Goal: Navigation & Orientation: Find specific page/section

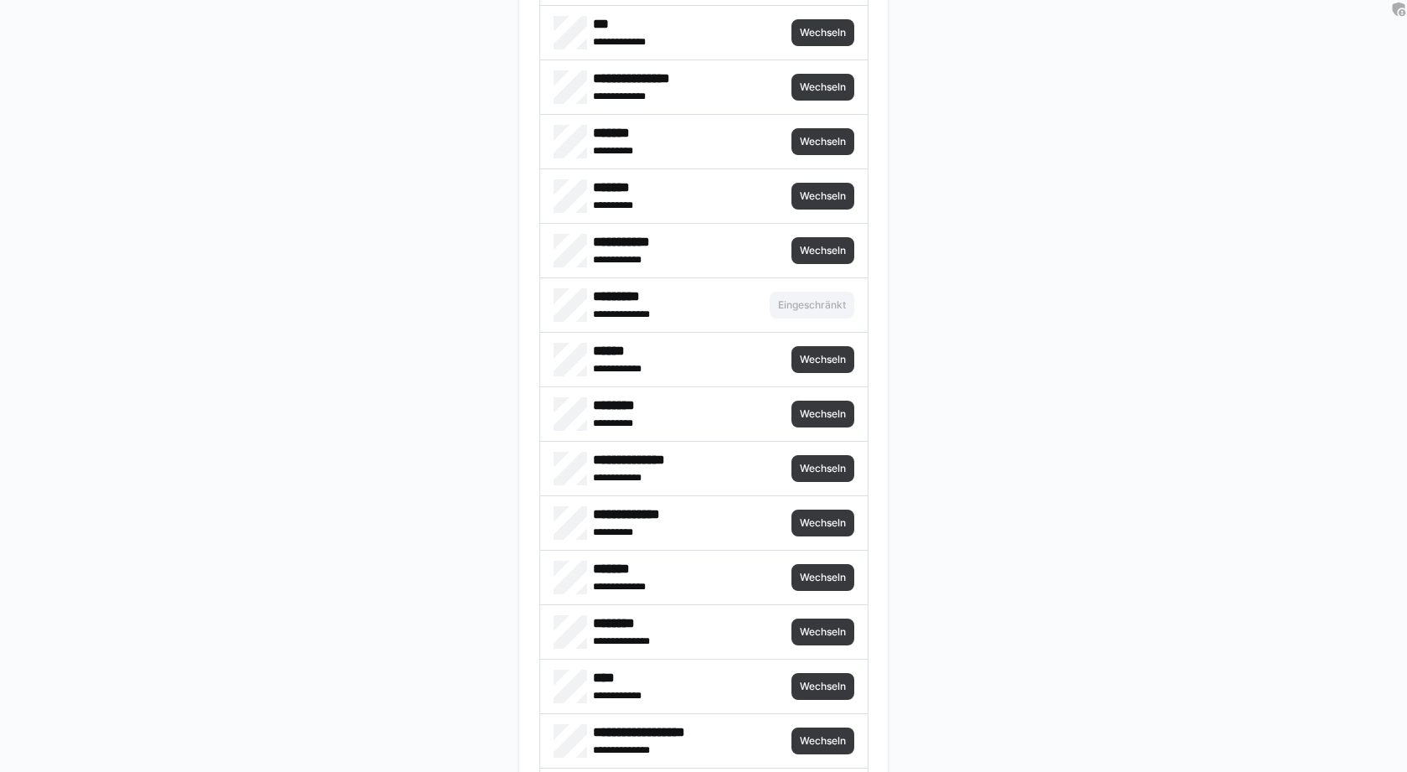
scroll to position [7735, 0]
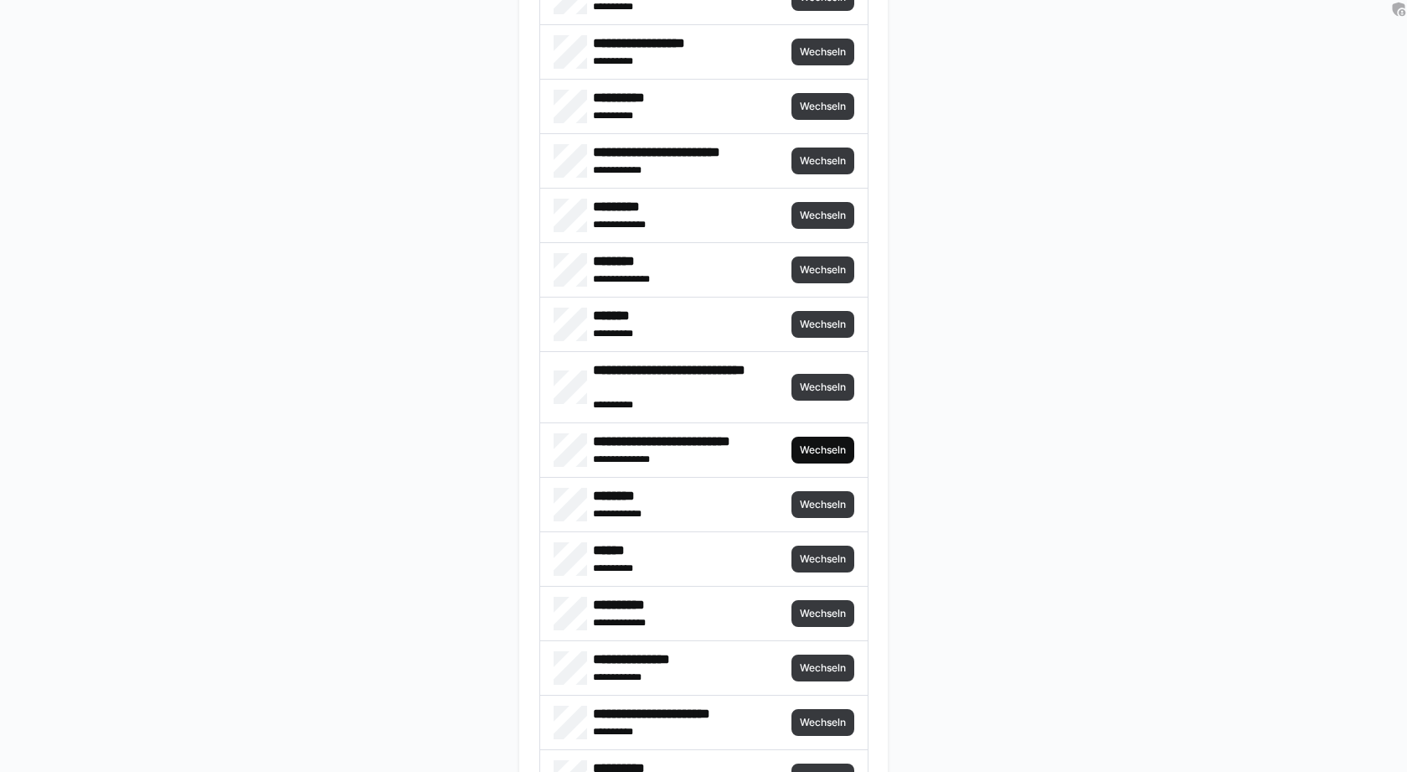
click at [808, 443] on span "Wechseln" at bounding box center [822, 449] width 49 height 13
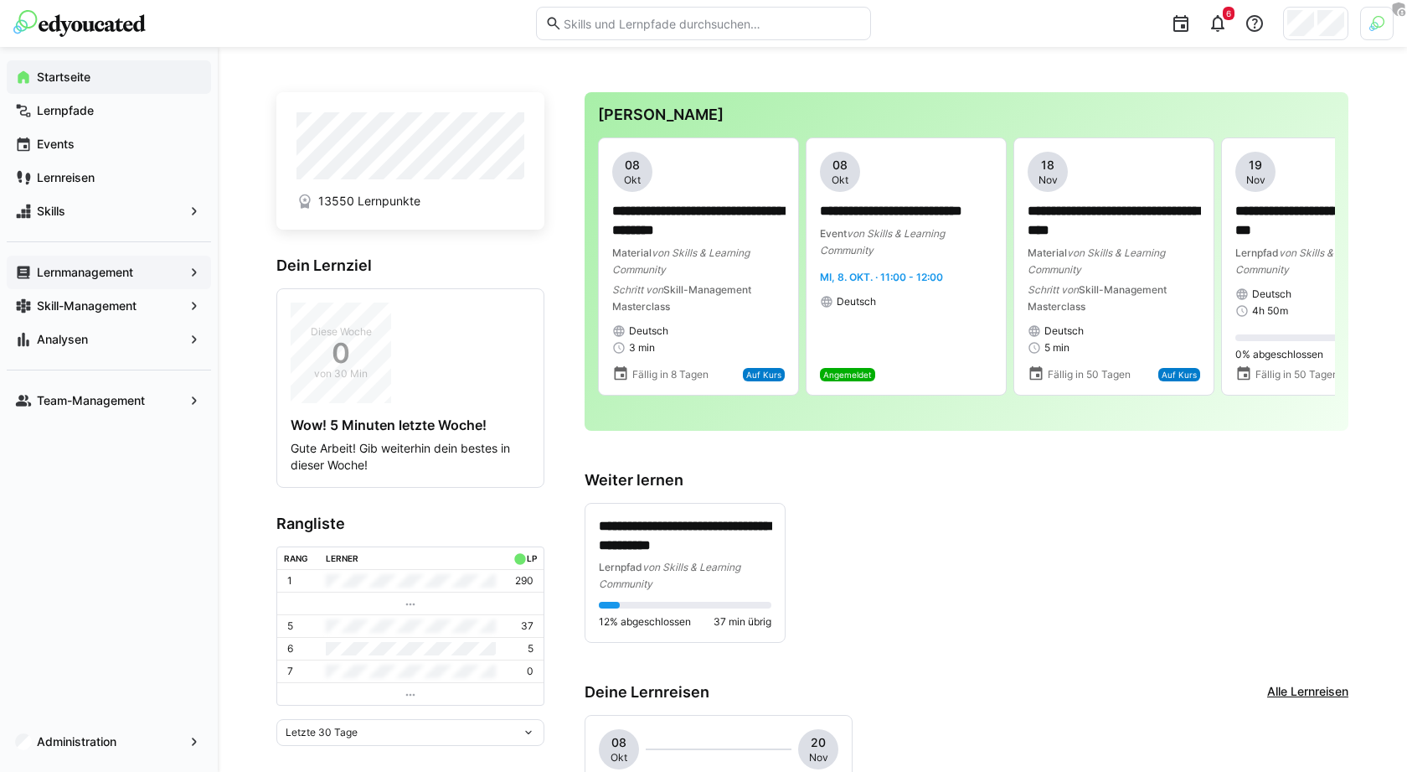
click at [105, 281] on div "Lernmanagement" at bounding box center [109, 273] width 204 height 34
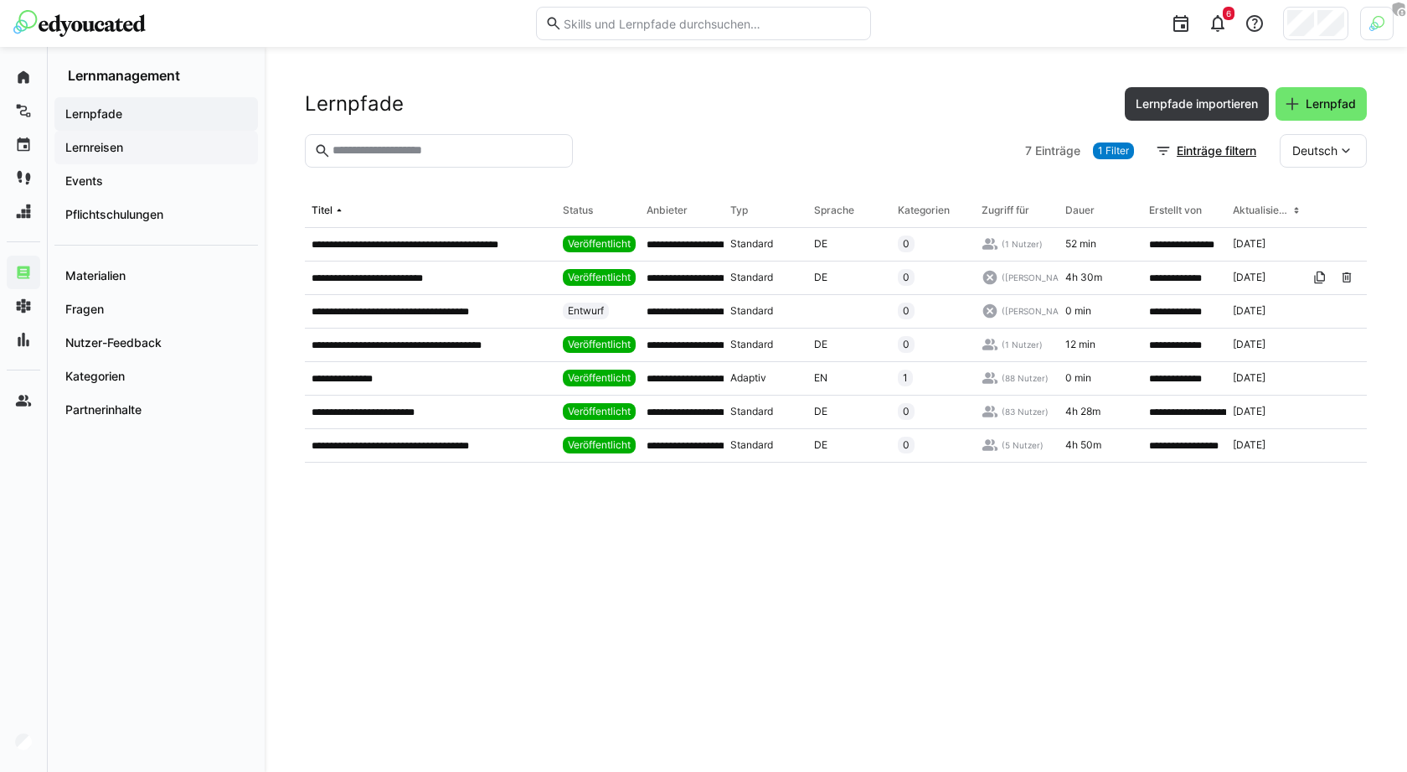
click at [149, 152] on span "Lernreisen" at bounding box center [156, 147] width 187 height 17
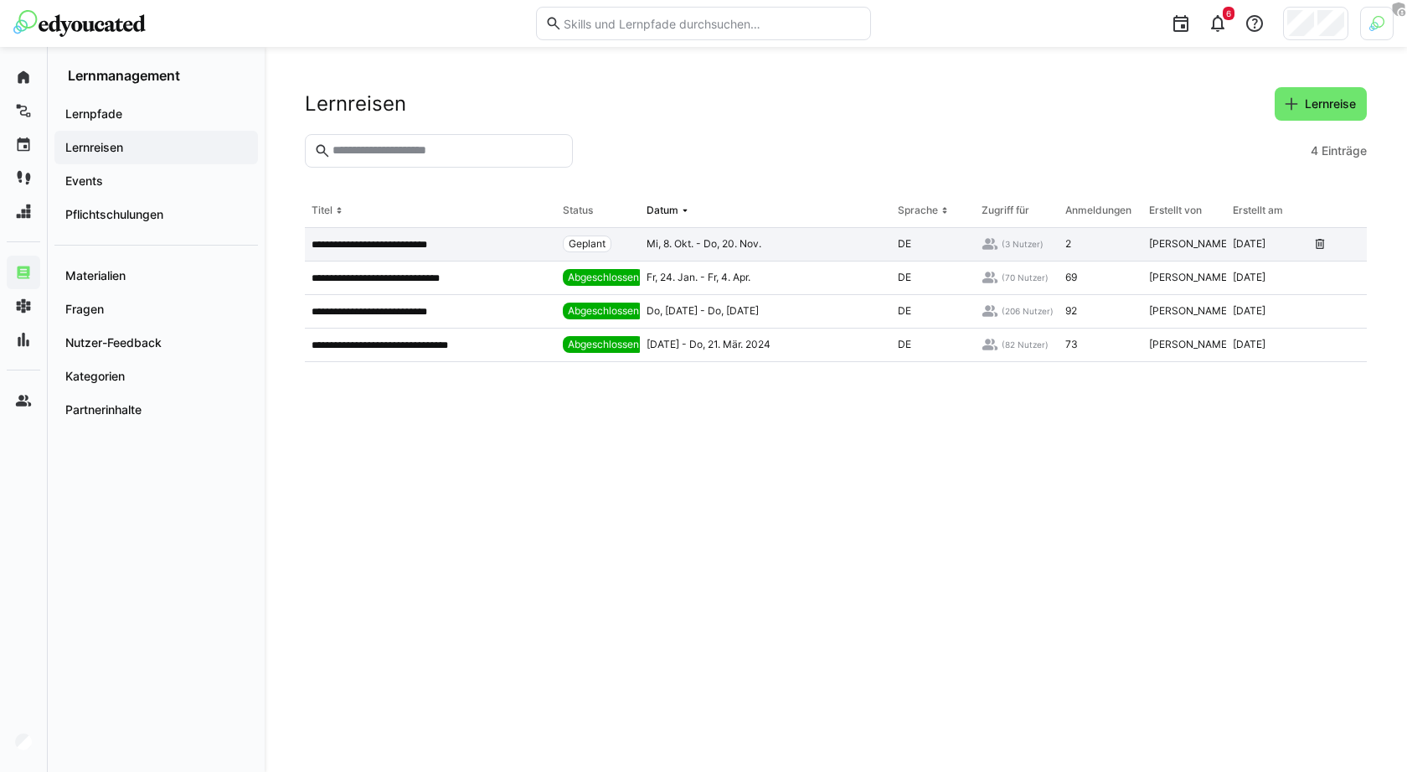
click at [504, 240] on app-table-first-column "**********" at bounding box center [431, 244] width 238 height 13
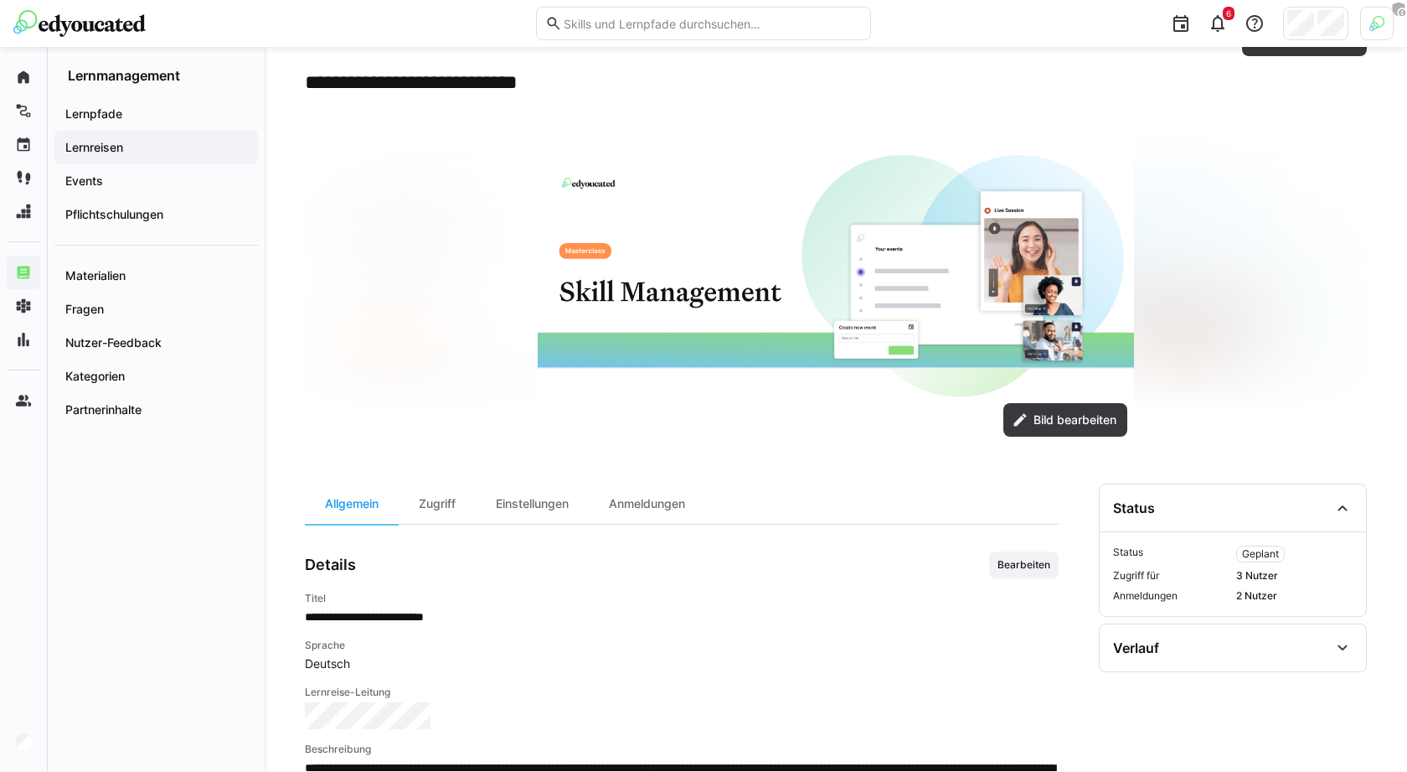
scroll to position [279, 0]
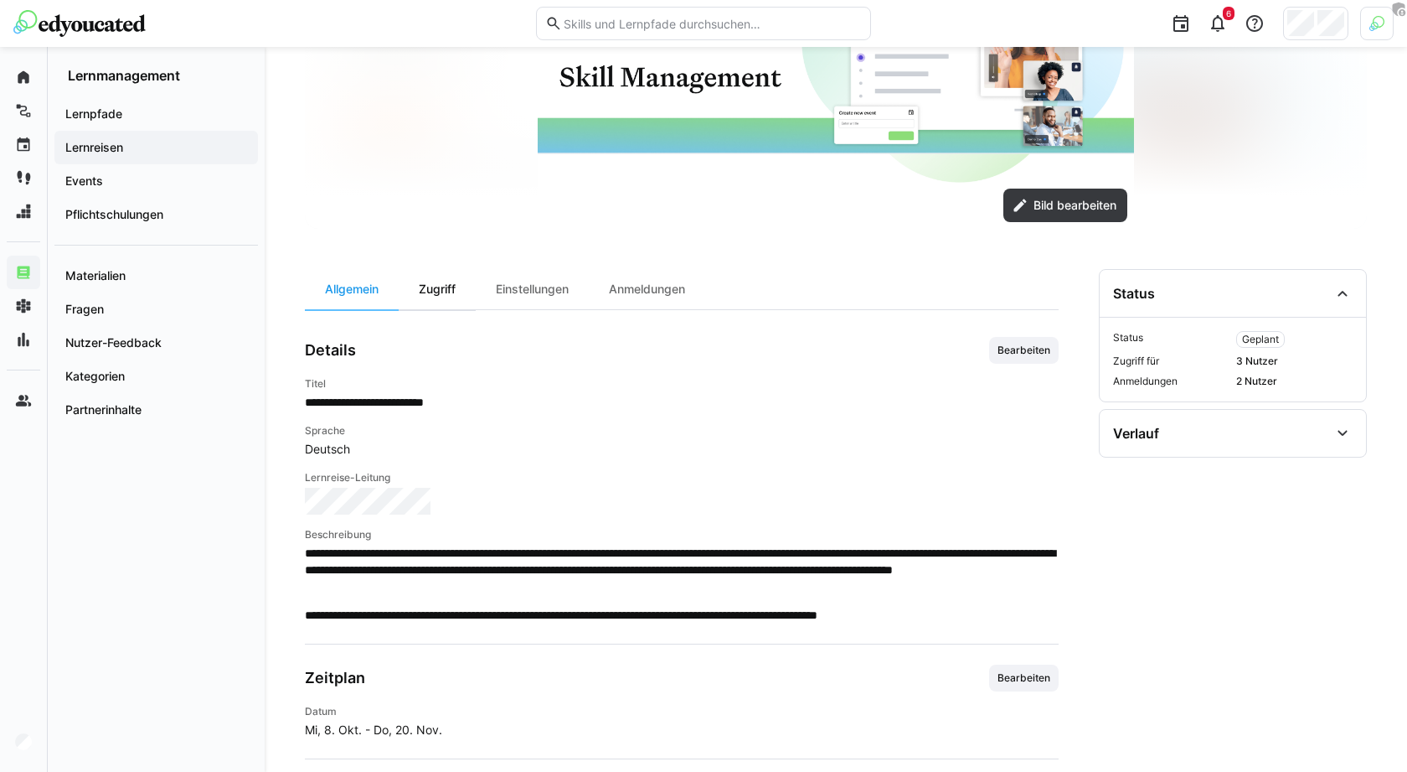
click at [453, 294] on div "Zugriff" at bounding box center [437, 289] width 77 height 40
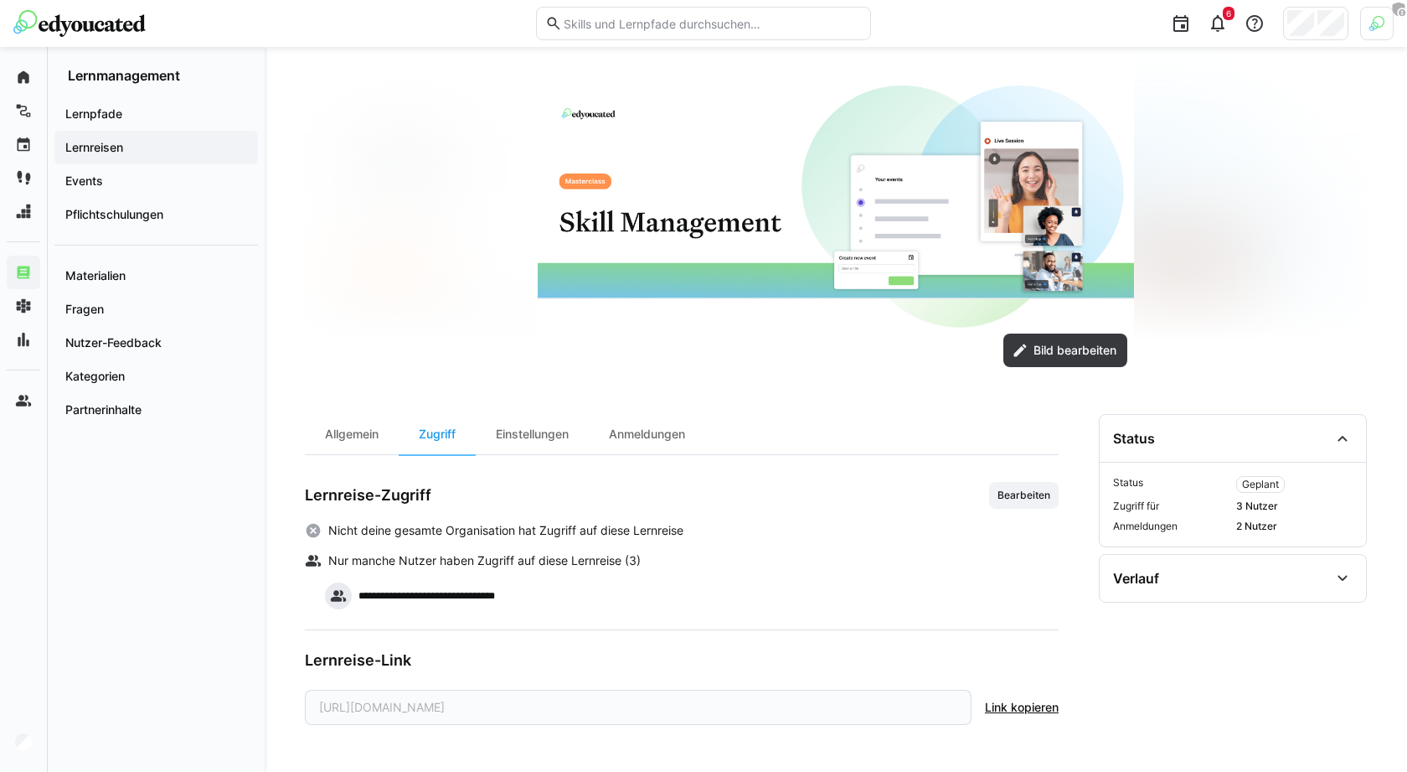
scroll to position [131, 0]
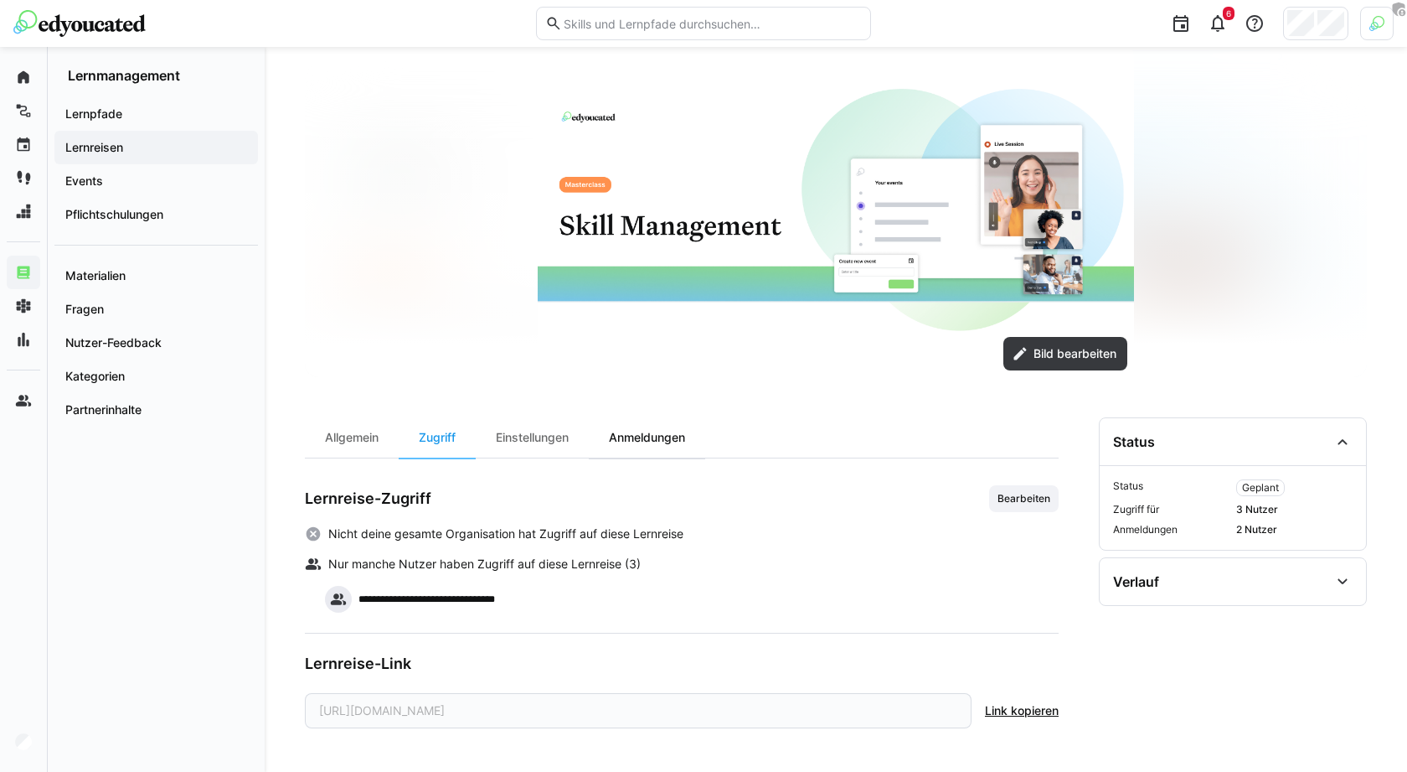
click at [645, 441] on div "Anmeldungen" at bounding box center [647, 437] width 116 height 40
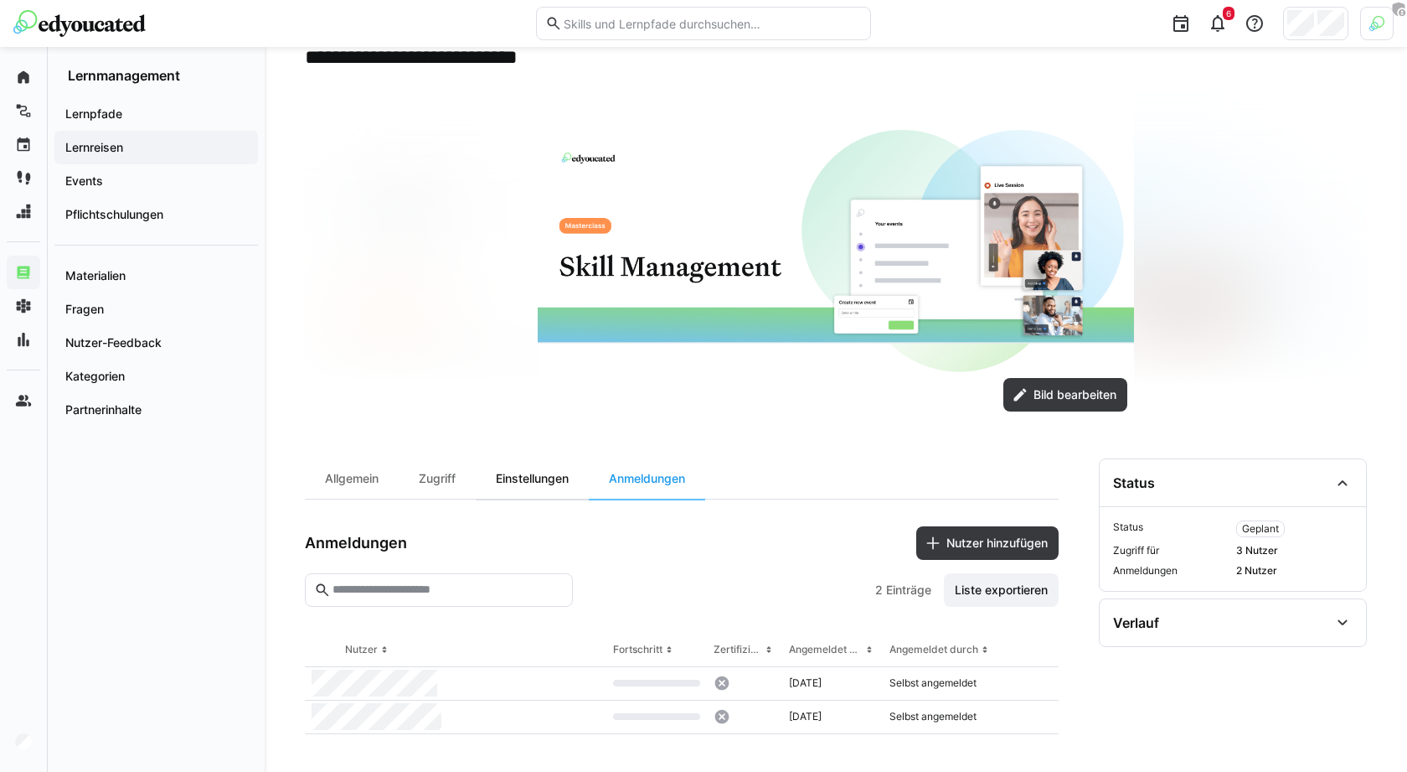
click at [525, 477] on div "Einstellungen" at bounding box center [532, 478] width 113 height 40
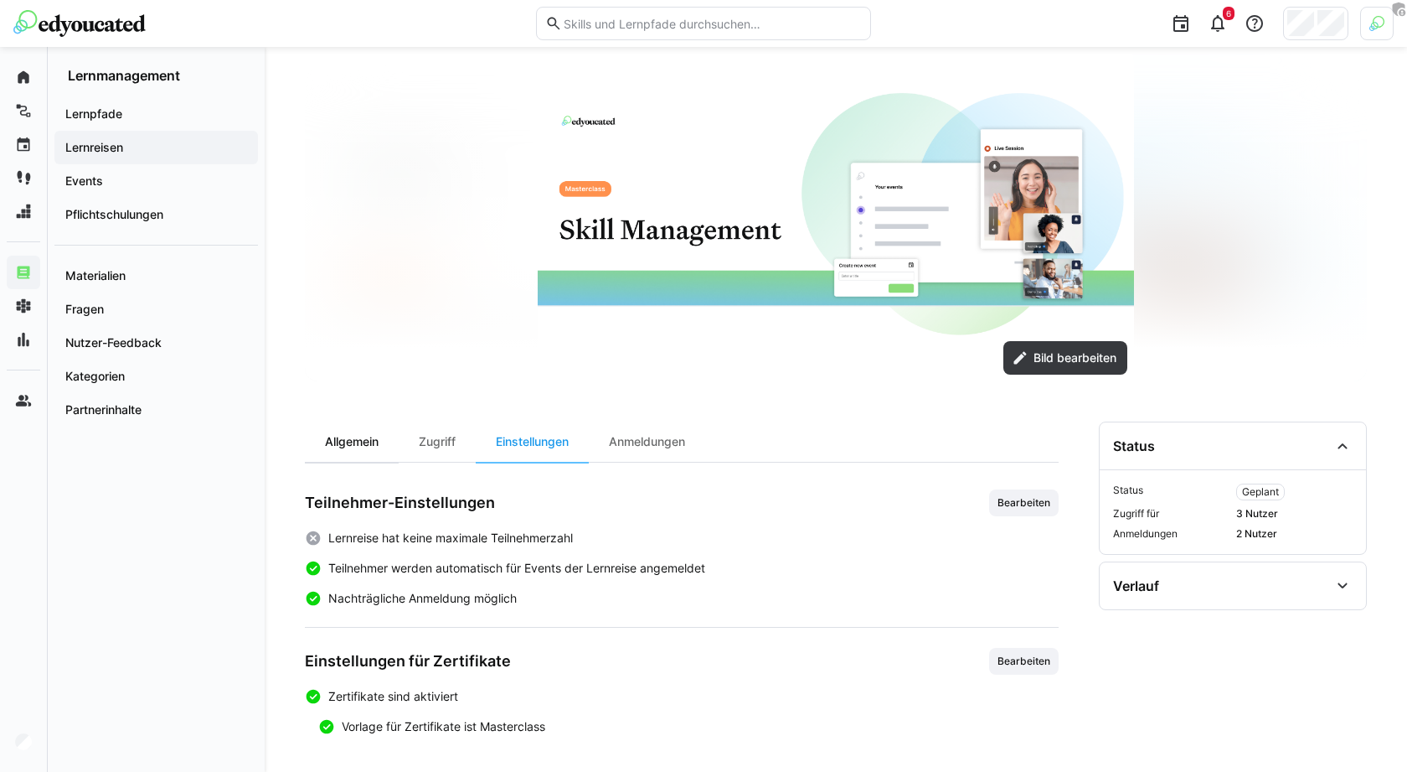
click at [371, 425] on div "Allgemein" at bounding box center [352, 441] width 94 height 40
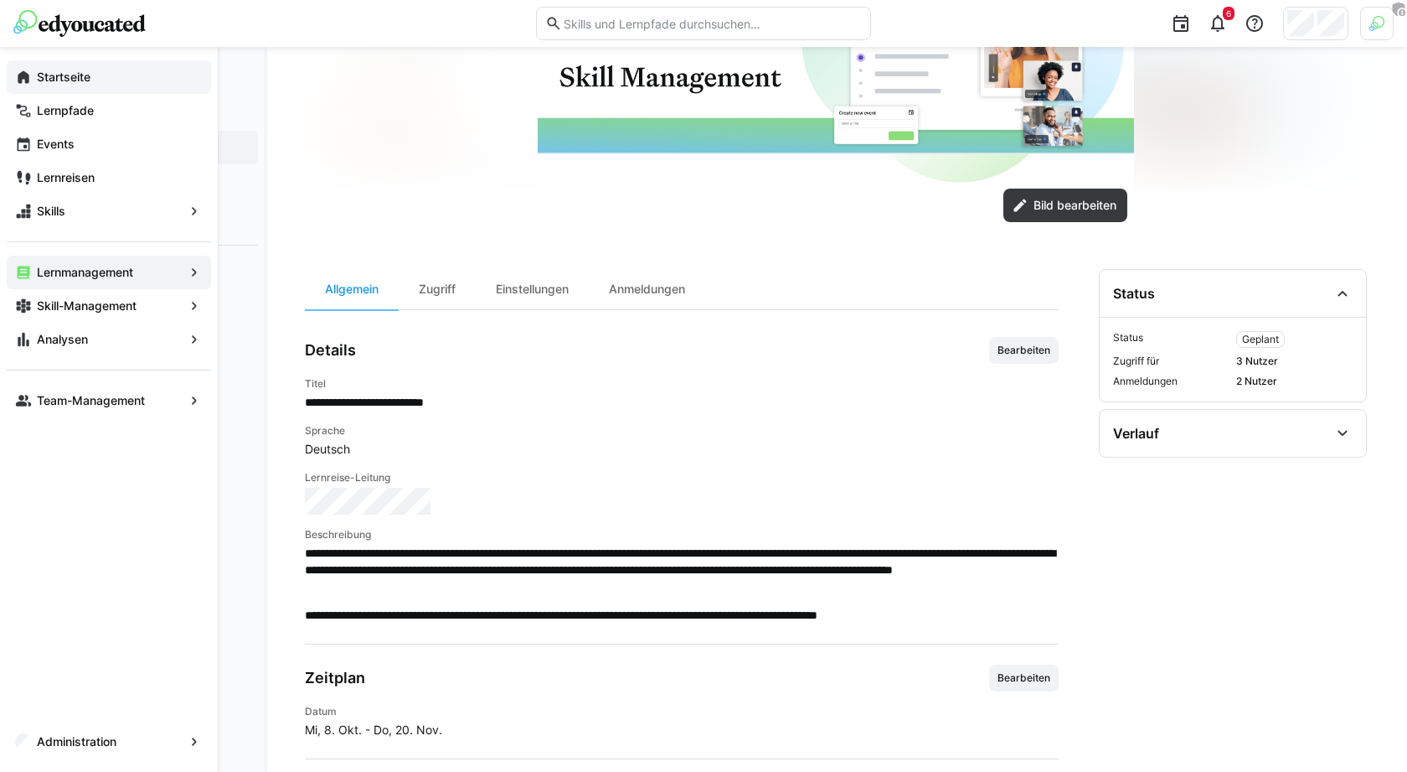
click at [0, 0] on app-navigation-label "Startseite" at bounding box center [0, 0] width 0 height 0
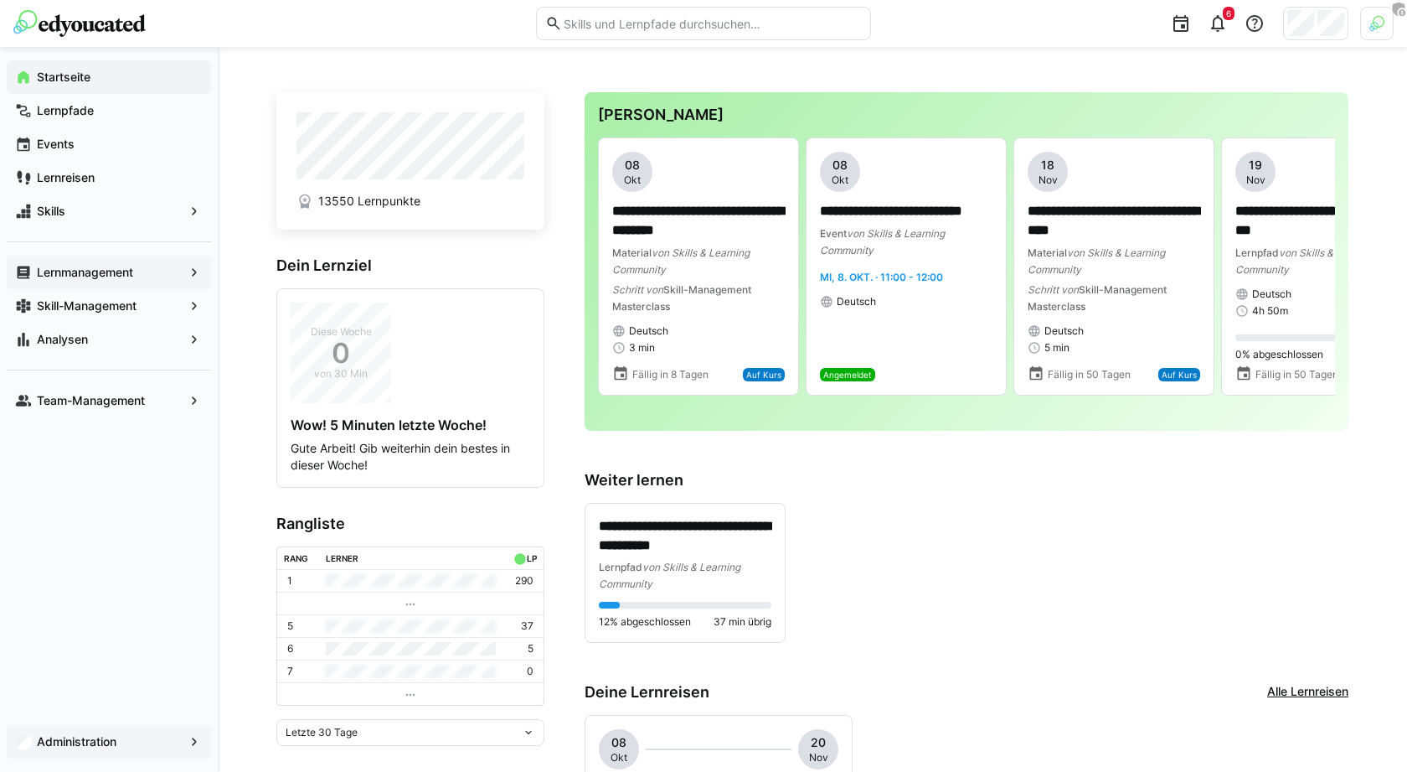
click at [85, 754] on div "Administration" at bounding box center [109, 742] width 204 height 34
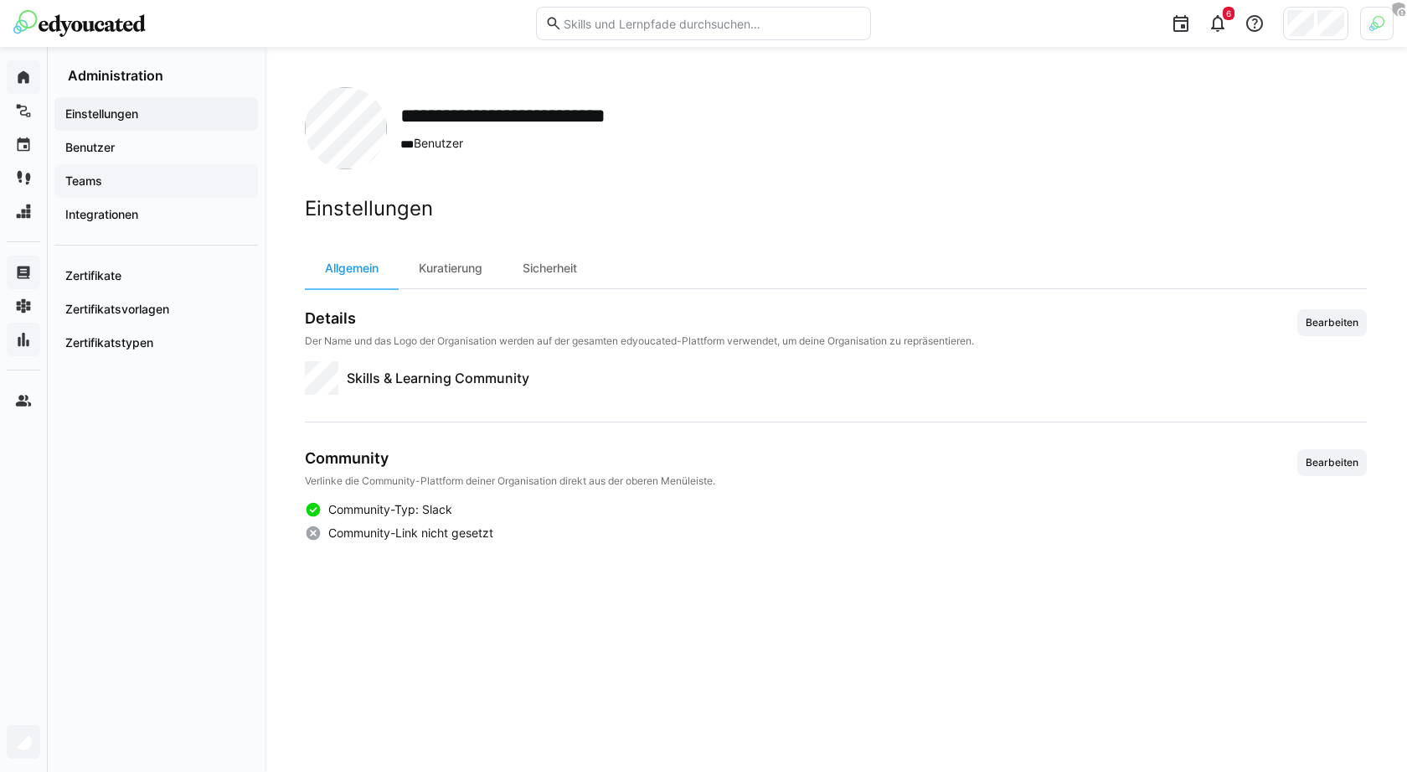
click at [147, 183] on span "Teams" at bounding box center [156, 181] width 187 height 17
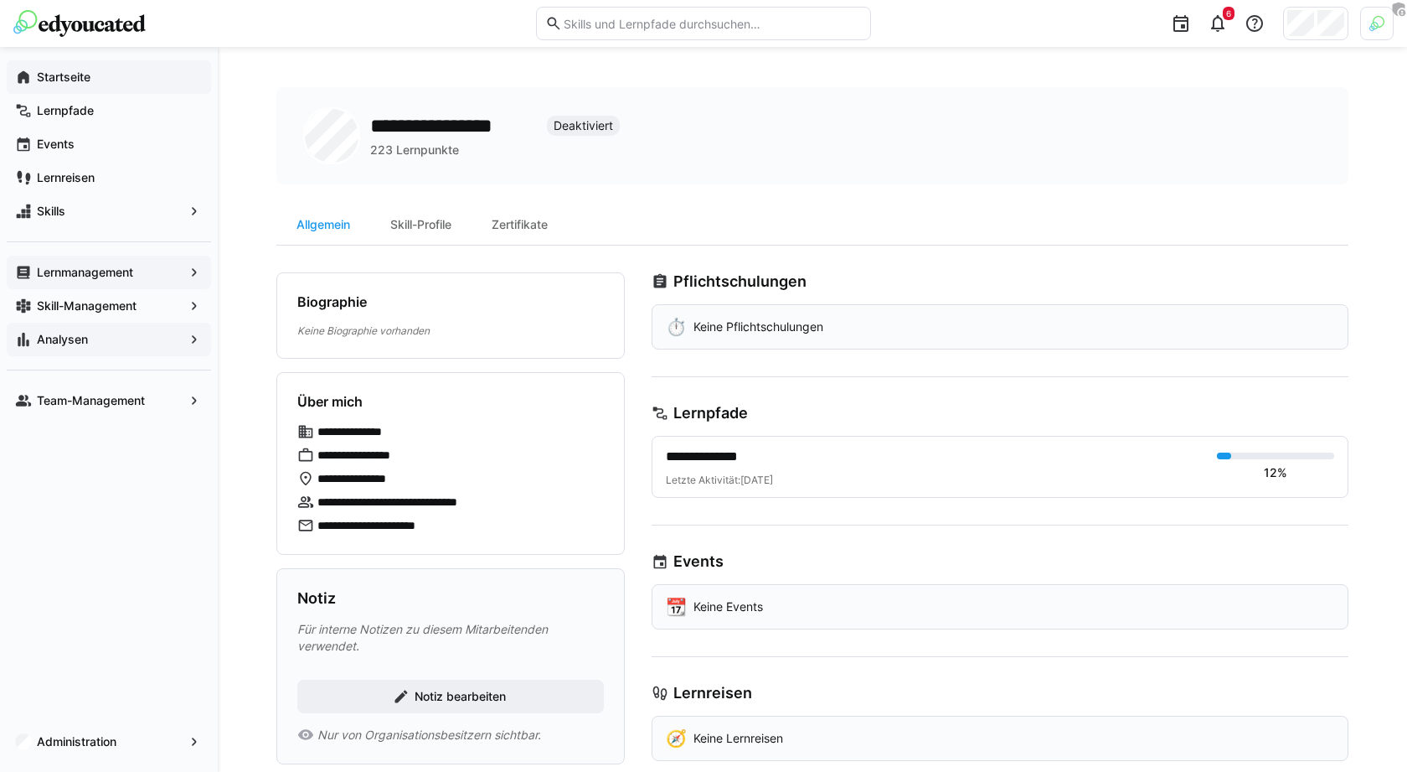
click at [66, 85] on span "Startseite" at bounding box center [118, 77] width 168 height 17
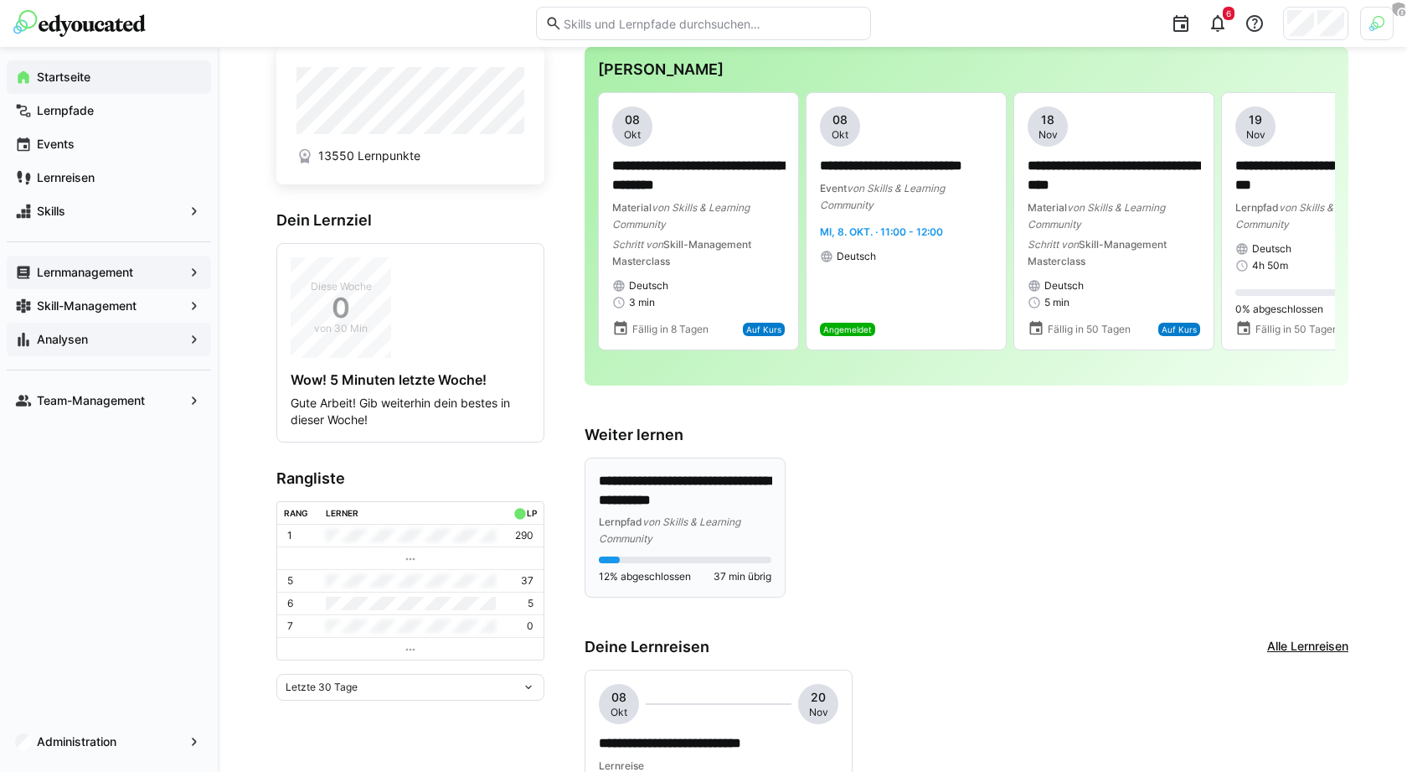
scroll to position [53, 0]
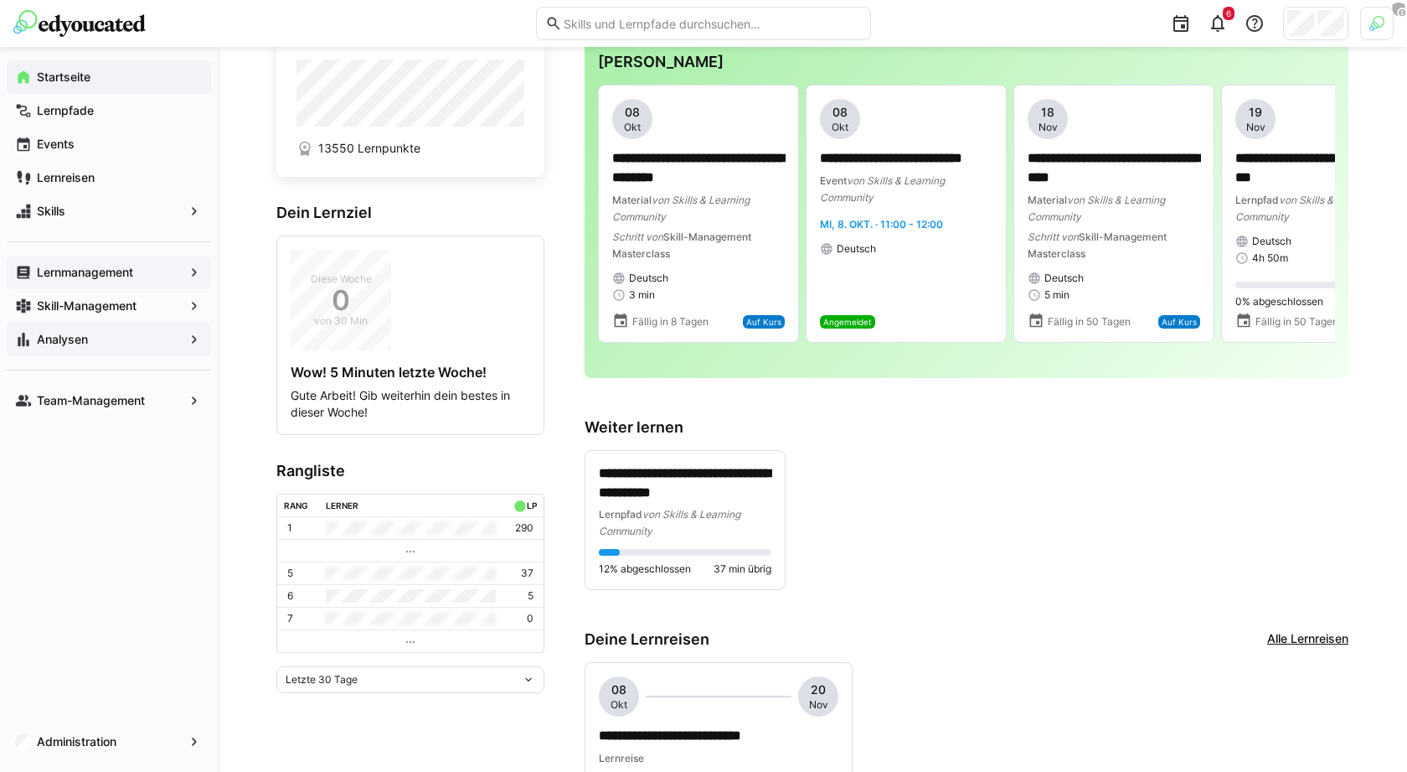
click at [0, 0] on app-navigation-label "Lernmanagement" at bounding box center [0, 0] width 0 height 0
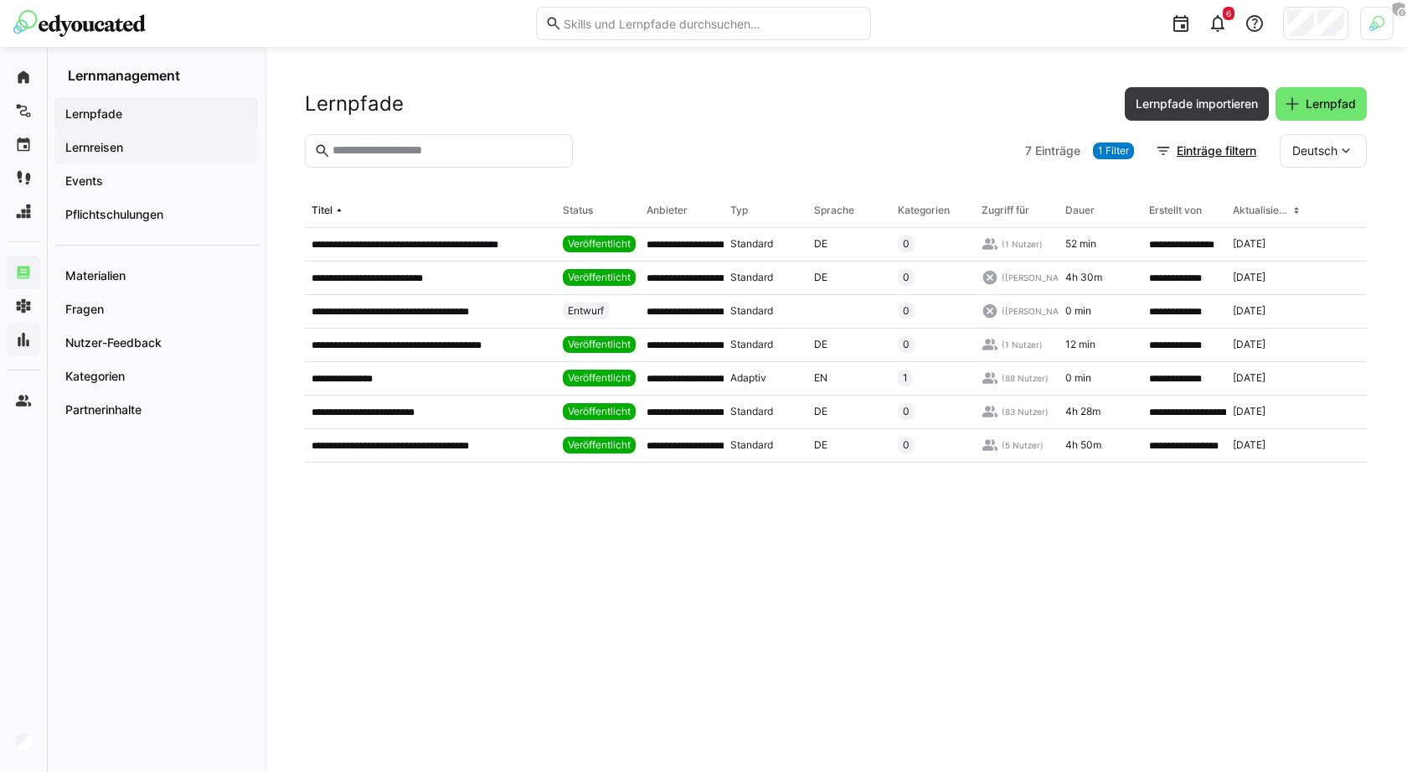
click at [142, 142] on span "Lernreisen" at bounding box center [156, 147] width 187 height 17
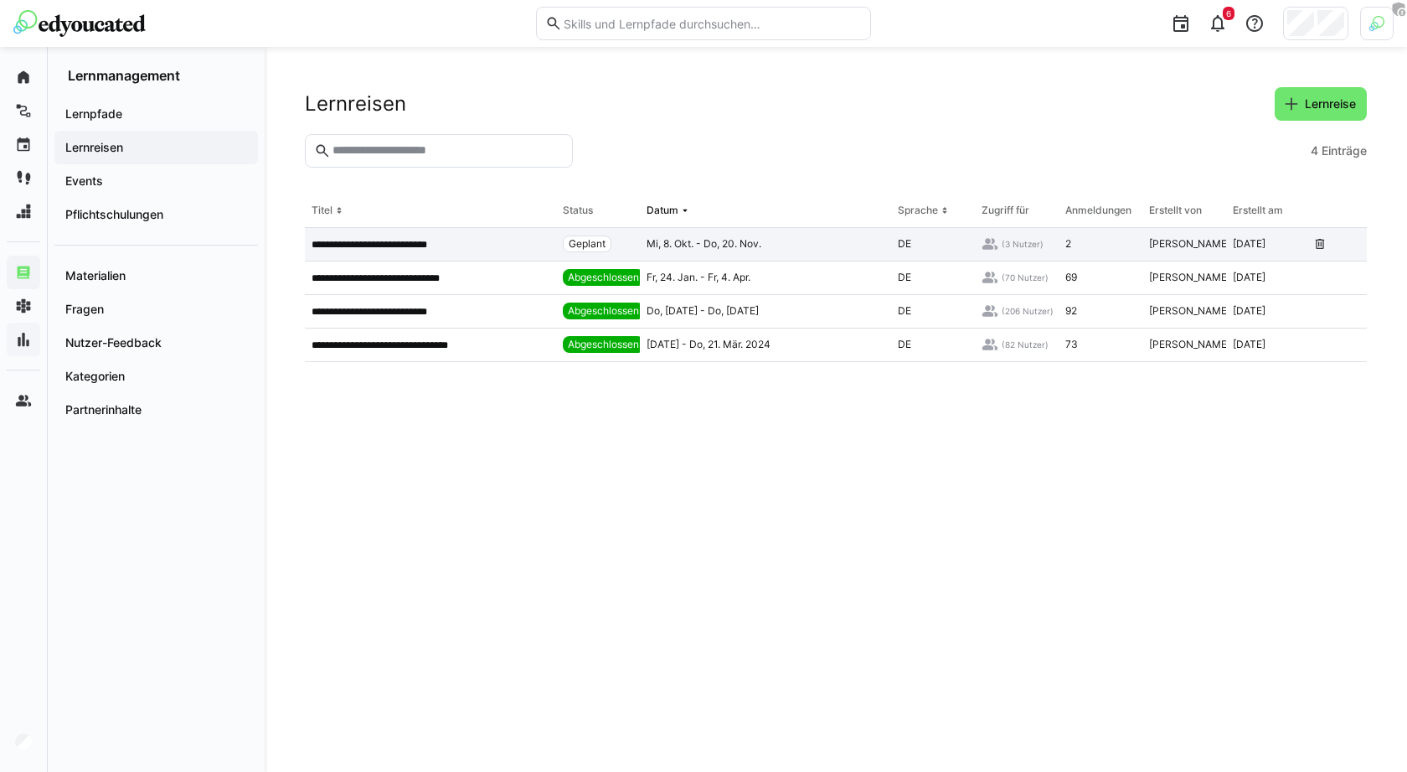
click at [320, 247] on p "**********" at bounding box center [386, 244] width 148 height 13
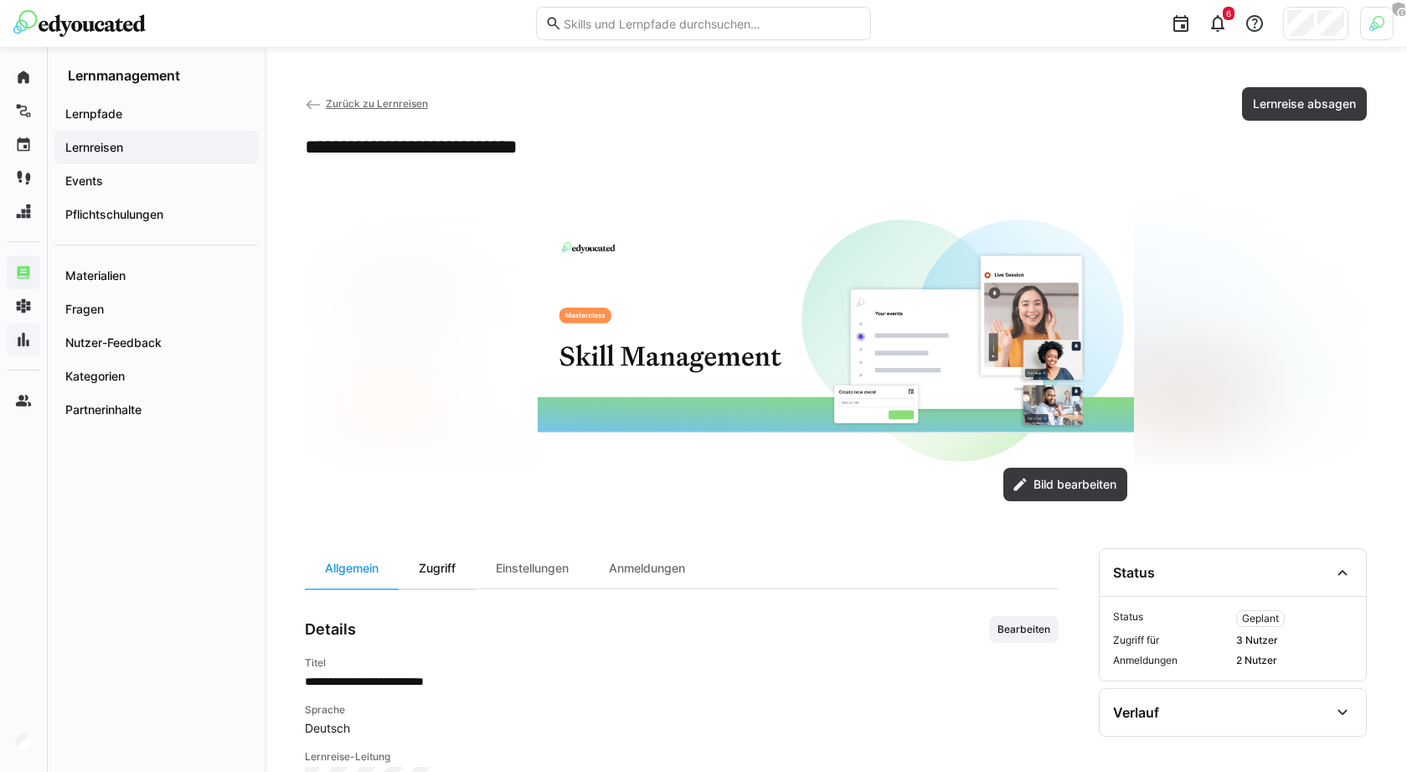
click at [402, 555] on div "Zugriff" at bounding box center [437, 568] width 77 height 40
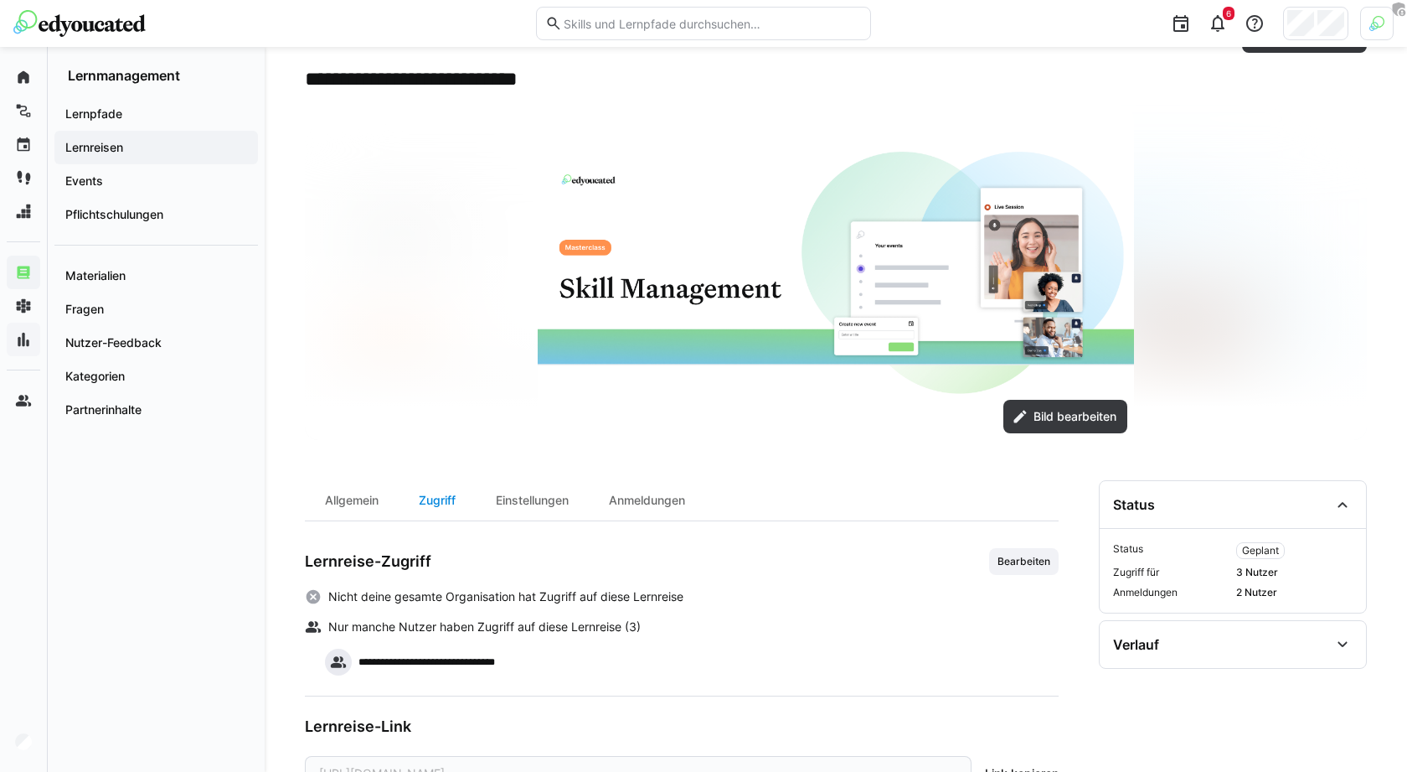
scroll to position [131, 0]
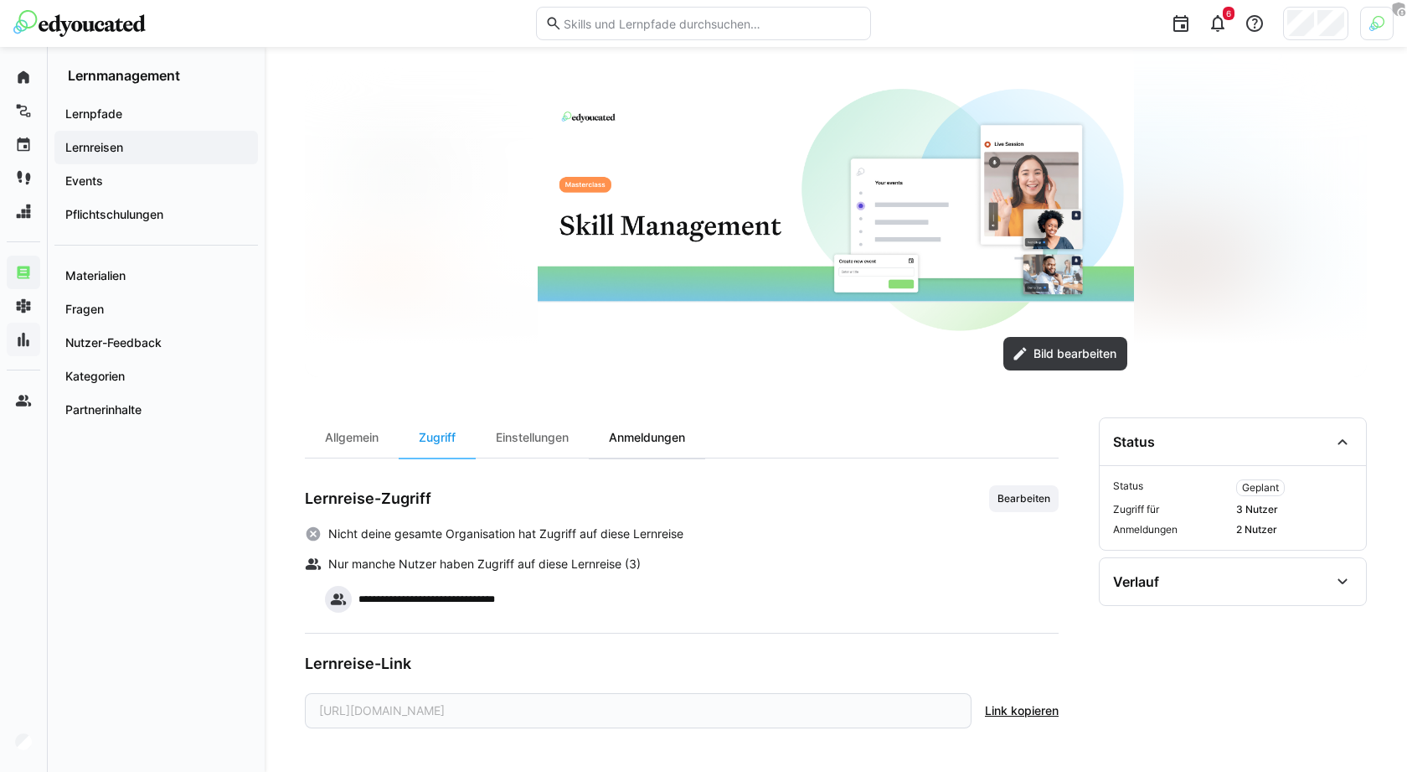
click at [640, 427] on div "Anmeldungen" at bounding box center [647, 437] width 116 height 40
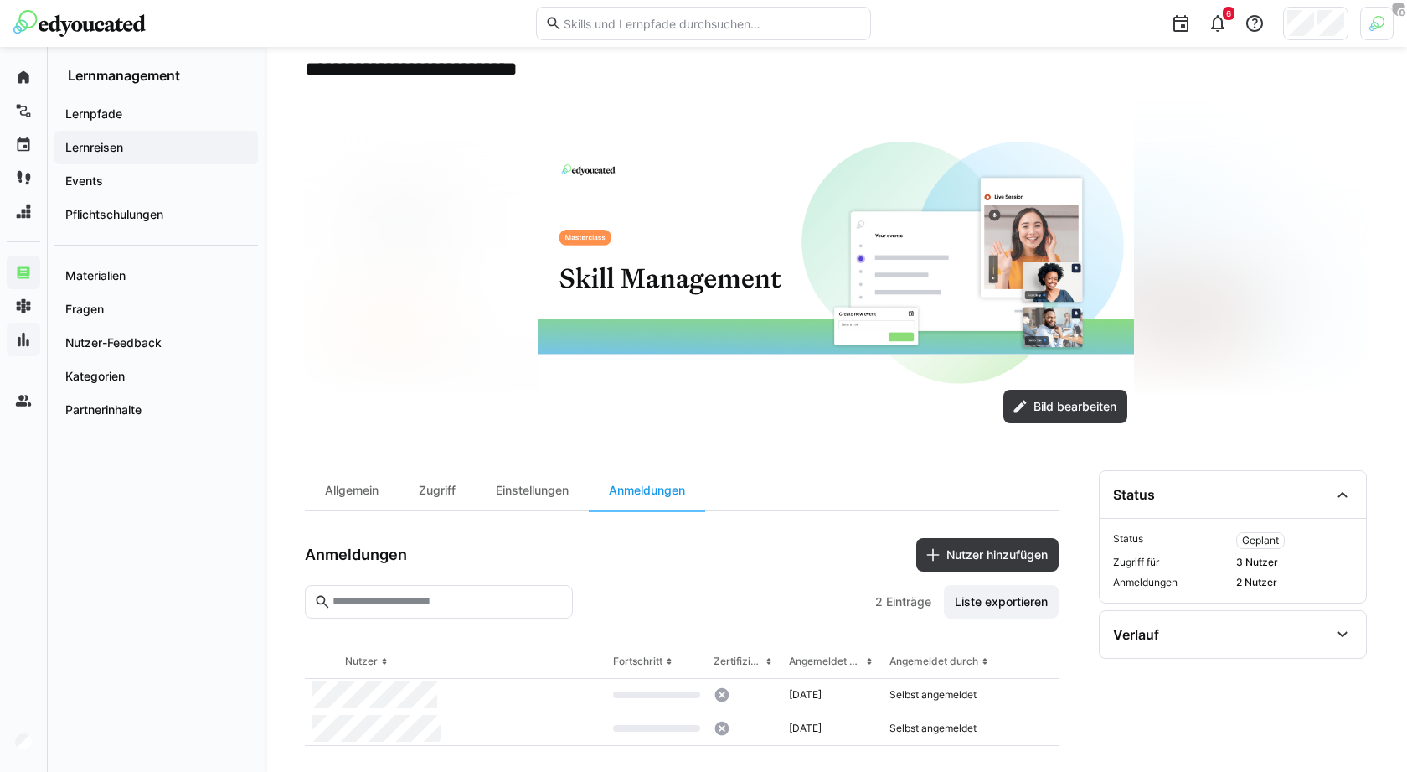
scroll to position [90, 0]
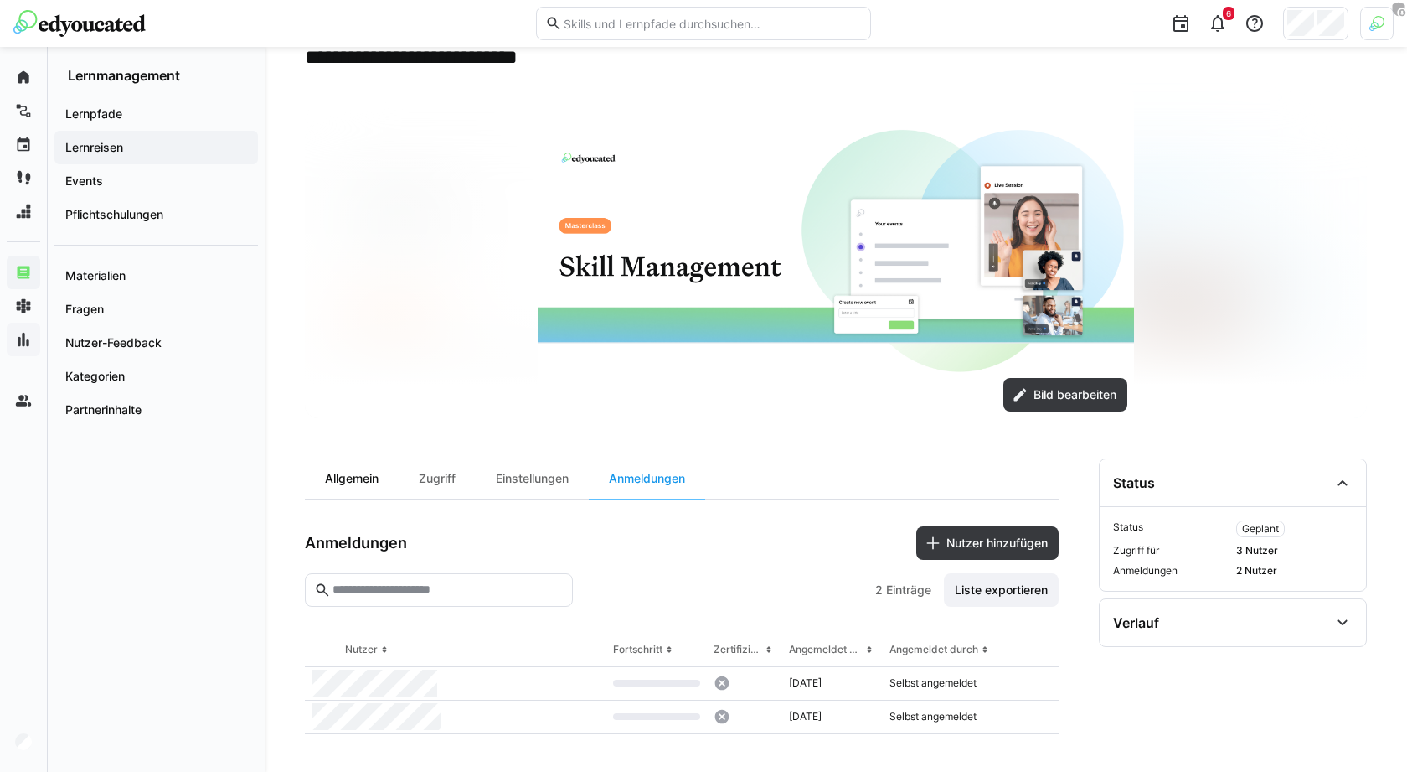
click at [330, 462] on div "Allgemein" at bounding box center [352, 478] width 94 height 40
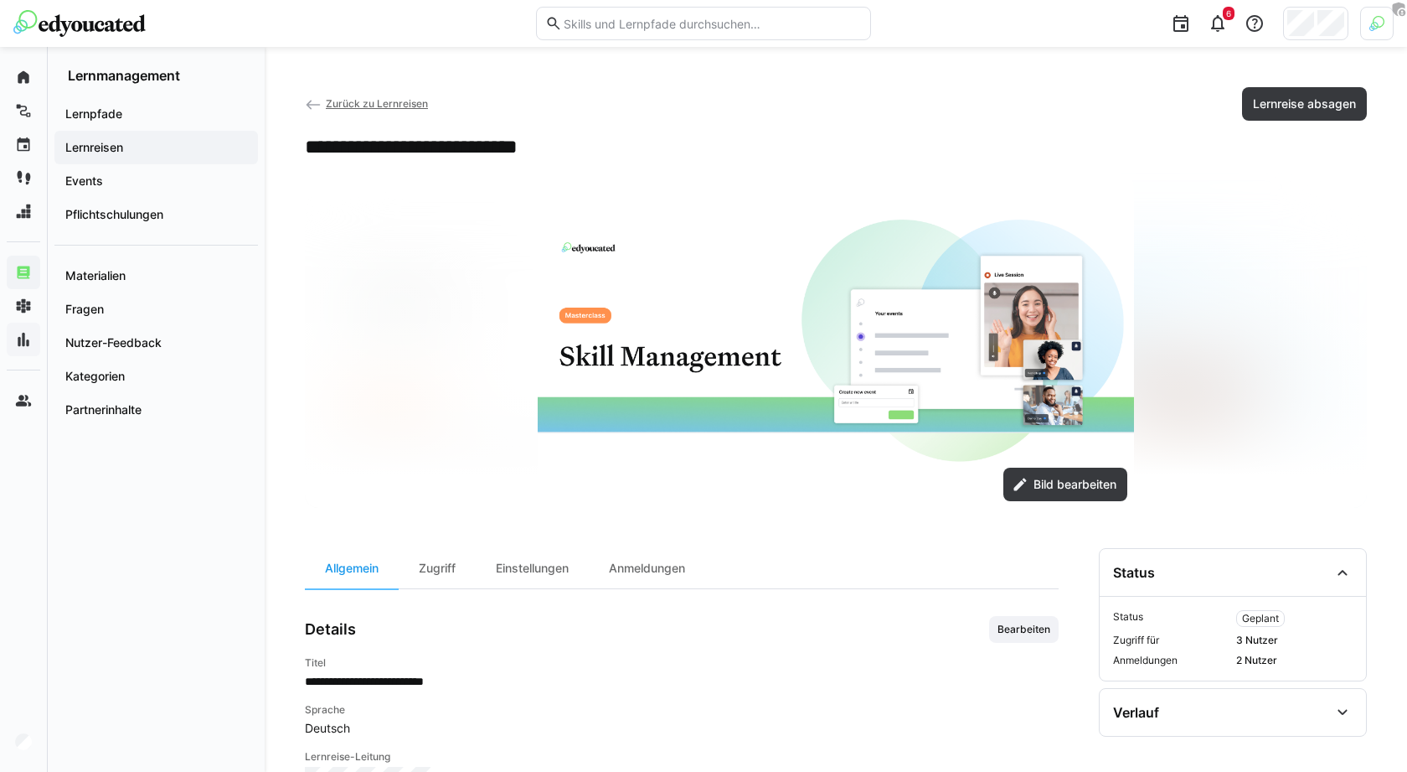
scroll to position [1, 0]
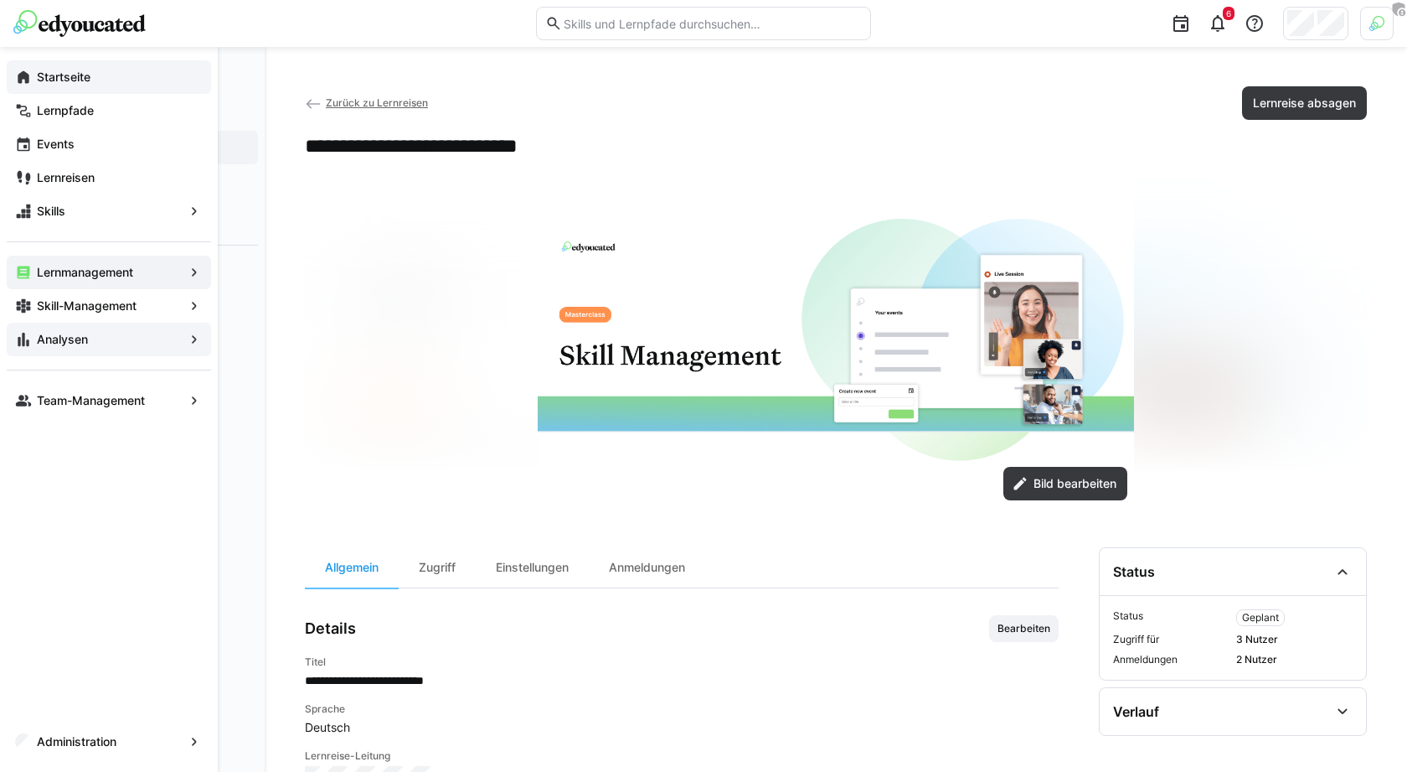
click at [49, 90] on div "Startseite" at bounding box center [109, 77] width 204 height 34
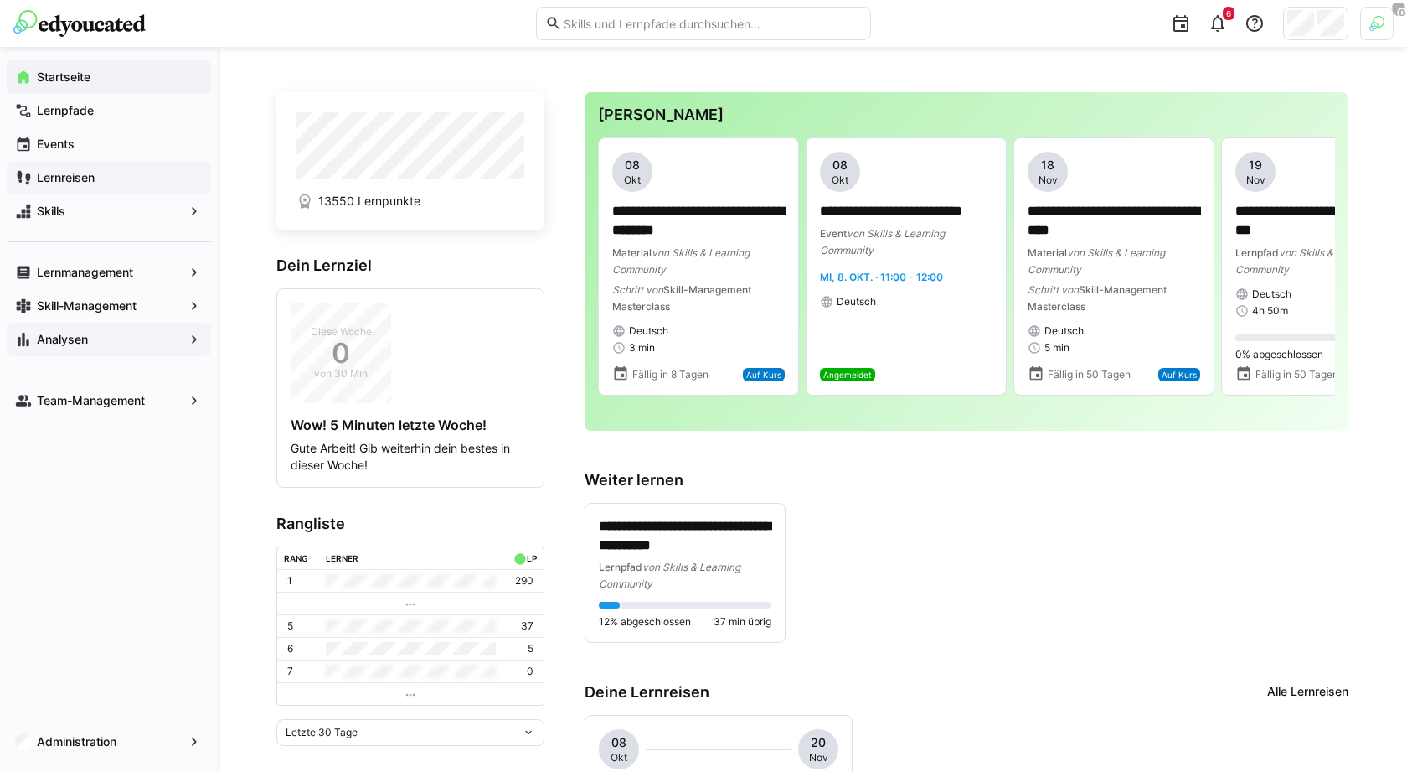
click at [135, 183] on span "Lernreisen" at bounding box center [118, 177] width 168 height 17
